Goal: Task Accomplishment & Management: Complete application form

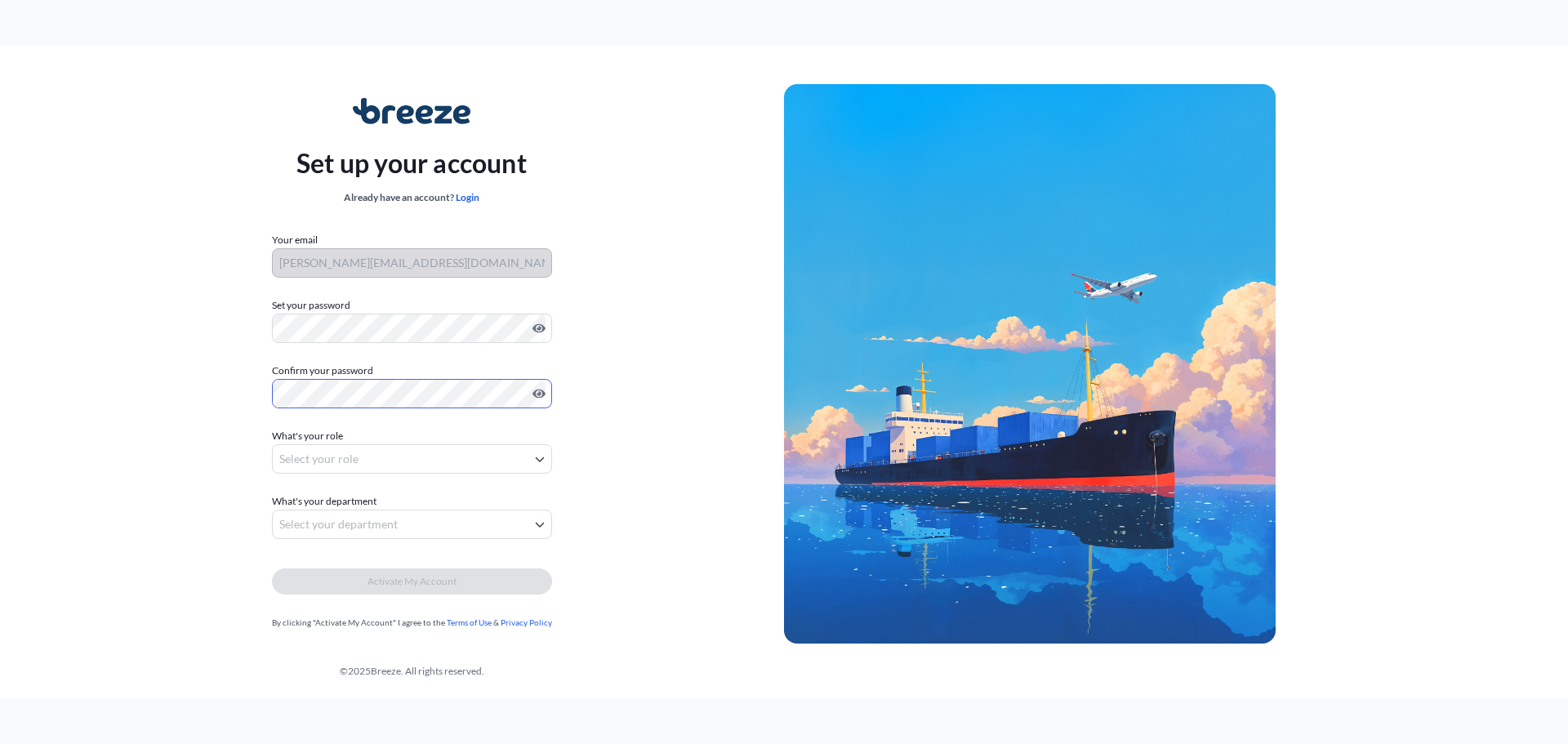
click at [326, 454] on body "Set up your account Already have an account? Login Your email [PERSON_NAME][EMA…" at bounding box center [784, 372] width 1568 height 744
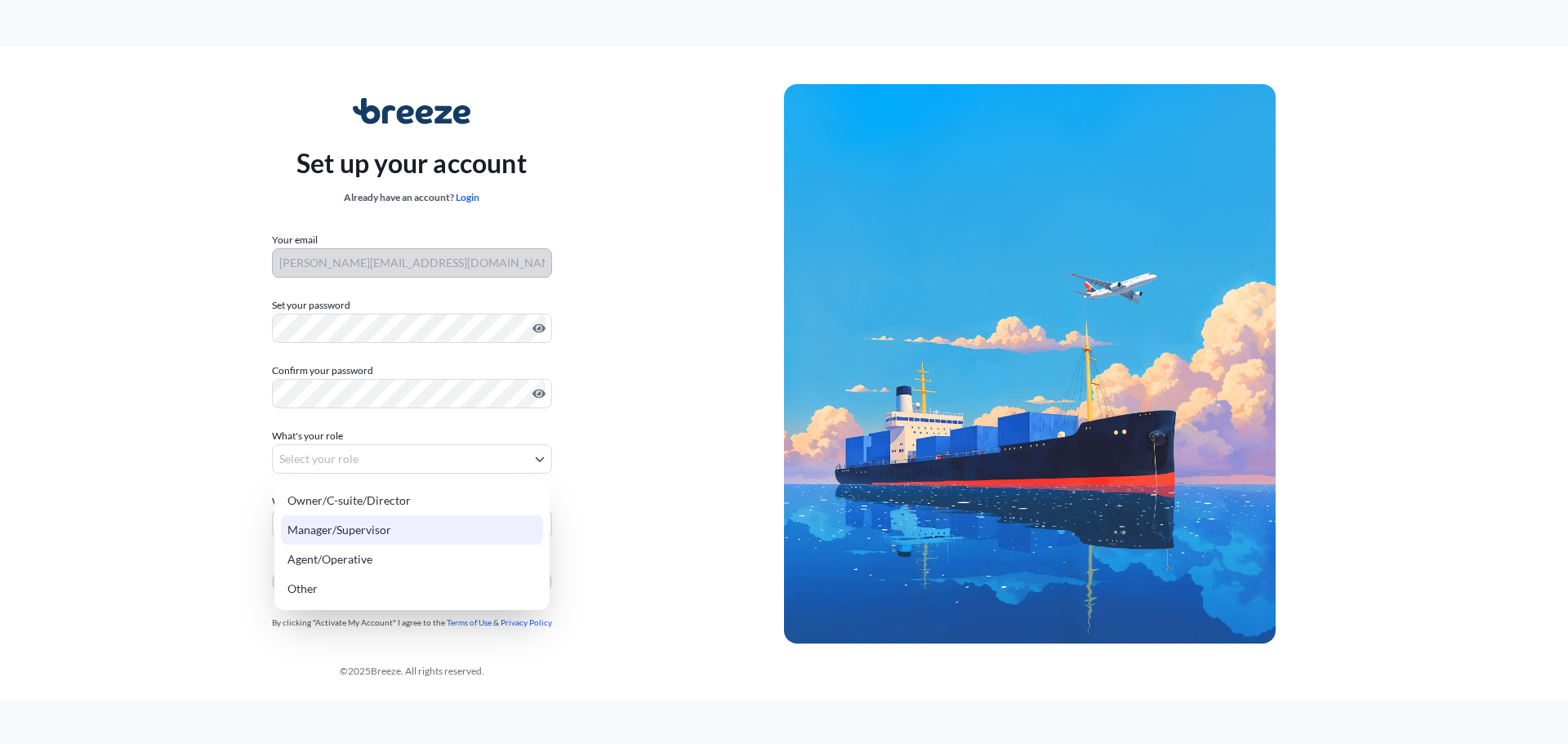
click at [338, 527] on div "Manager/Supervisor" at bounding box center [411, 529] width 262 height 30
select select "manager/supervisor"
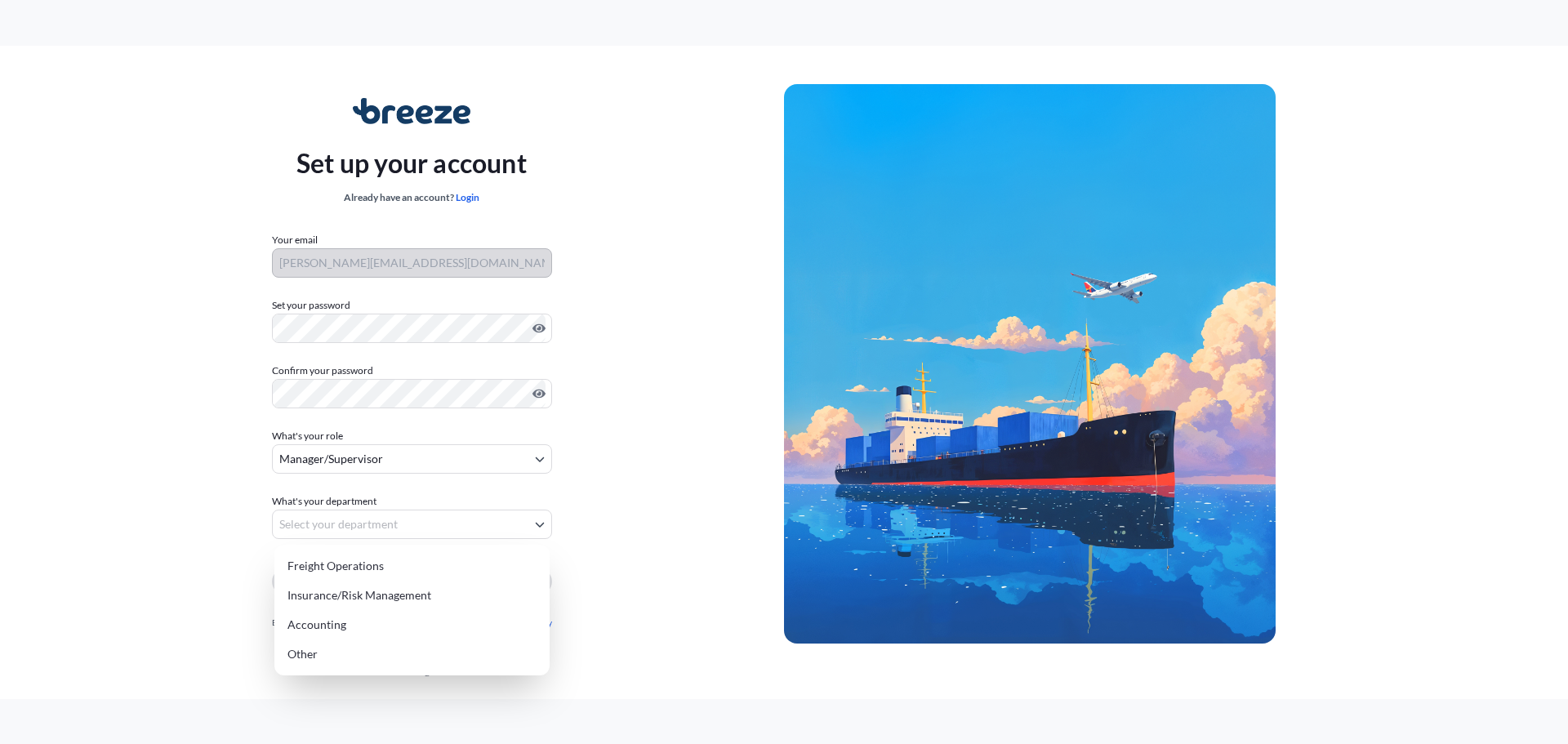
click at [337, 515] on body "Set up your account Already have an account? Login Your email [PERSON_NAME][EMA…" at bounding box center [784, 372] width 1568 height 744
click at [349, 564] on div "Freight Operations" at bounding box center [411, 565] width 262 height 30
select select "freight operations"
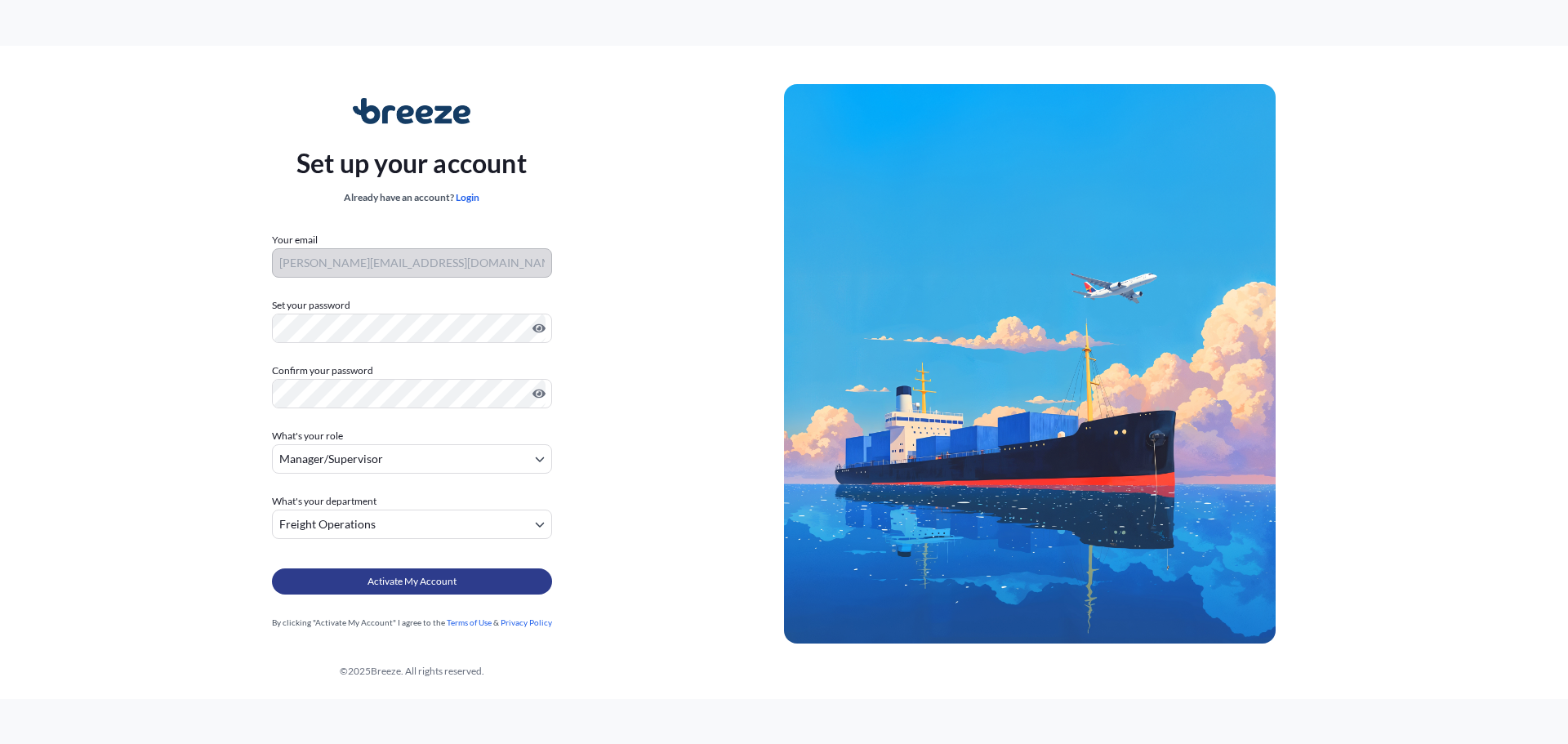
click at [426, 579] on span "Activate My Account" at bounding box center [411, 581] width 89 height 16
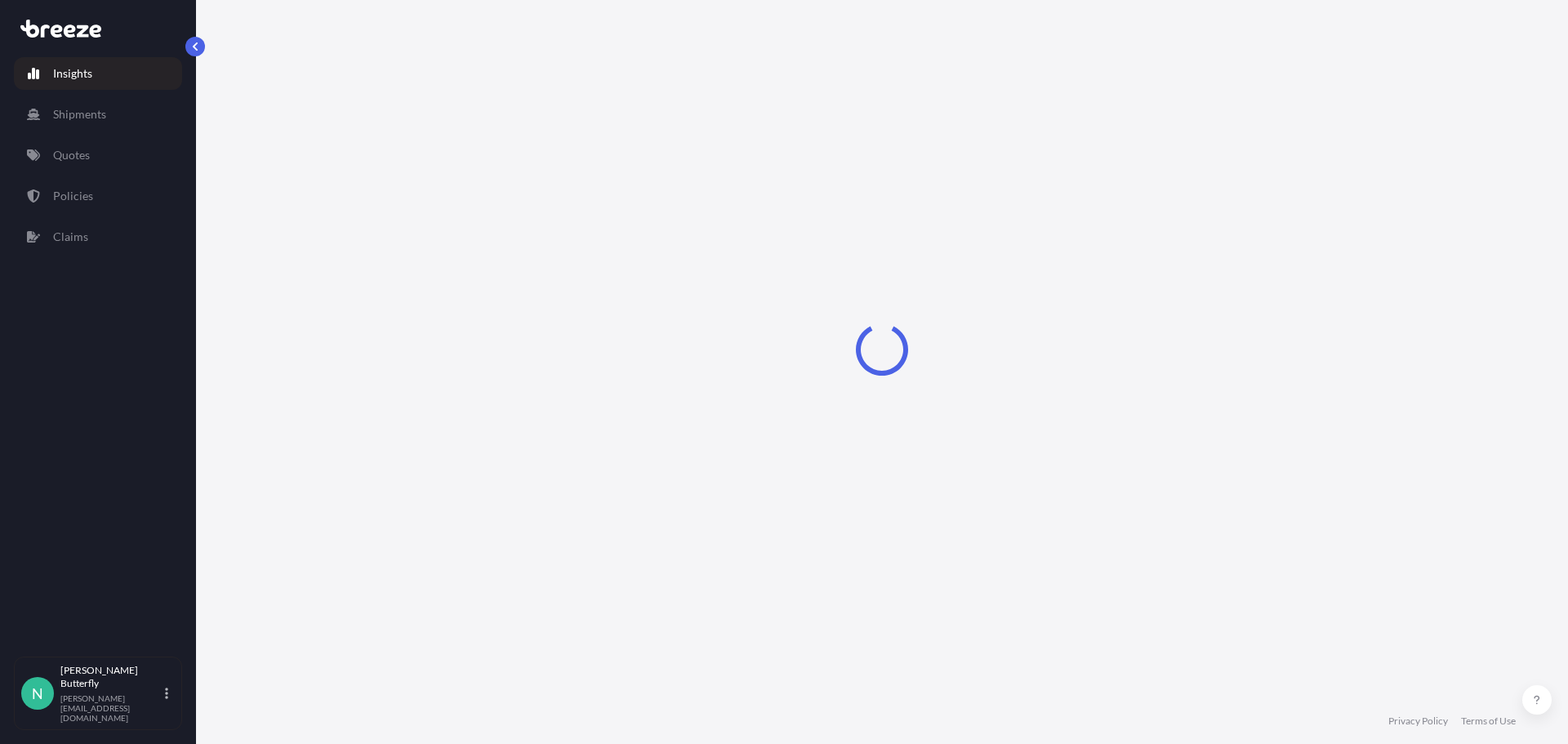
select select "2025"
